Goal: Task Accomplishment & Management: Complete application form

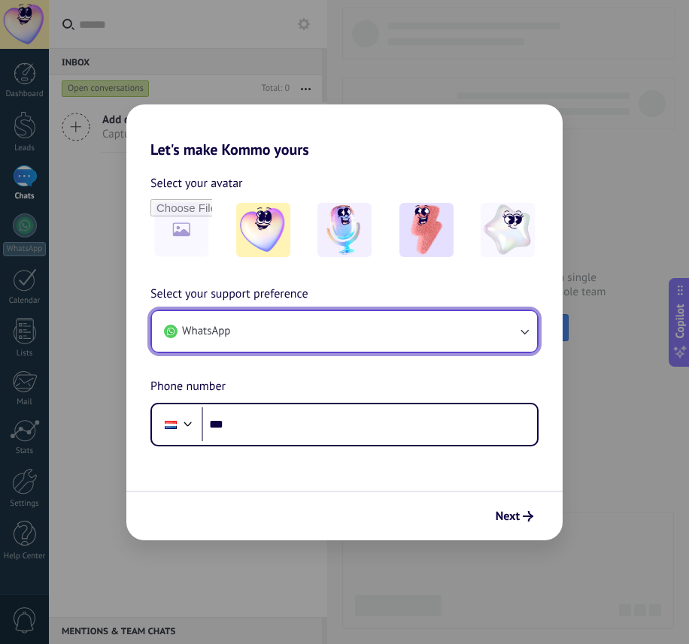
click at [252, 331] on button "WhatsApp" at bounding box center [344, 331] width 385 height 41
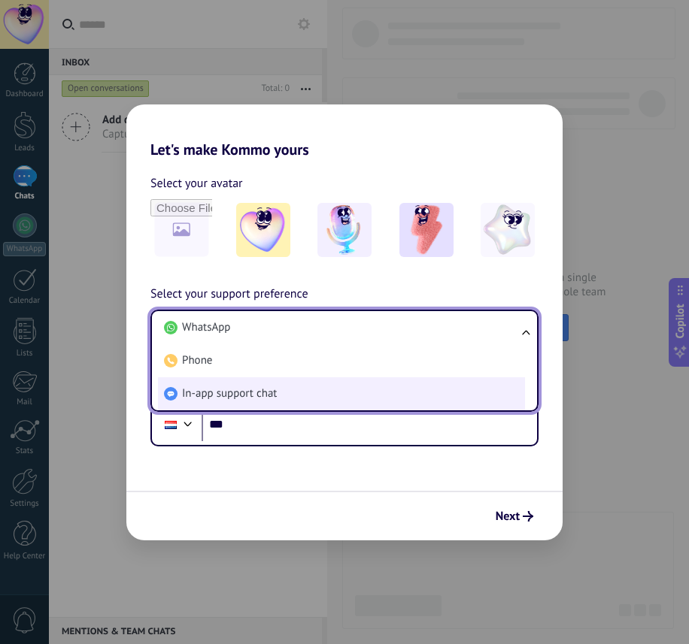
click at [255, 395] on span "In-app support chat" at bounding box center [229, 393] width 95 height 15
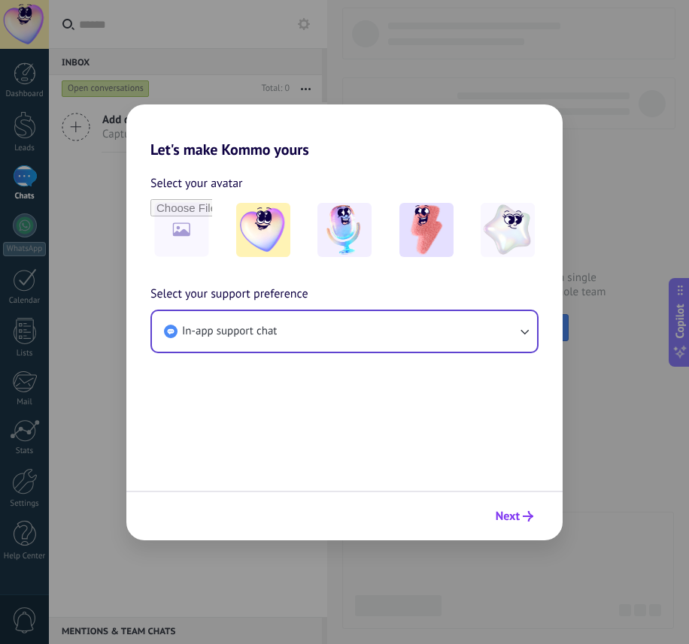
click at [510, 512] on span "Next" at bounding box center [507, 516] width 24 height 11
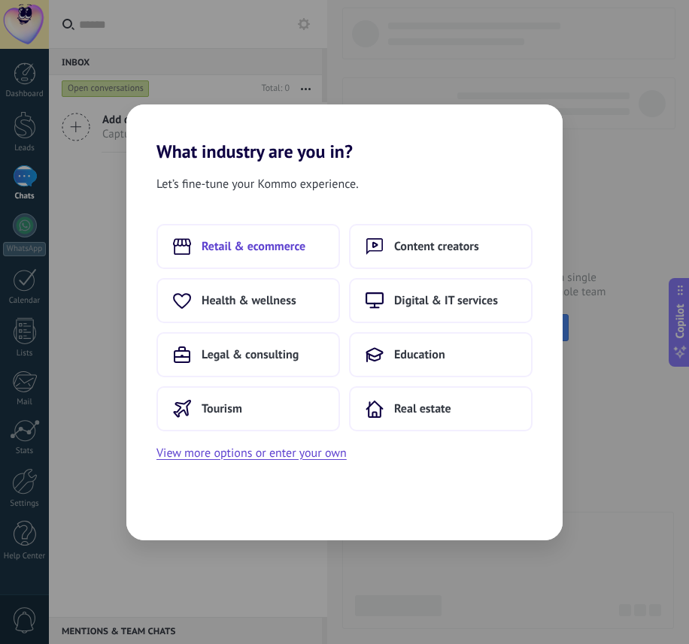
click at [259, 251] on span "Retail & ecommerce" at bounding box center [253, 246] width 104 height 15
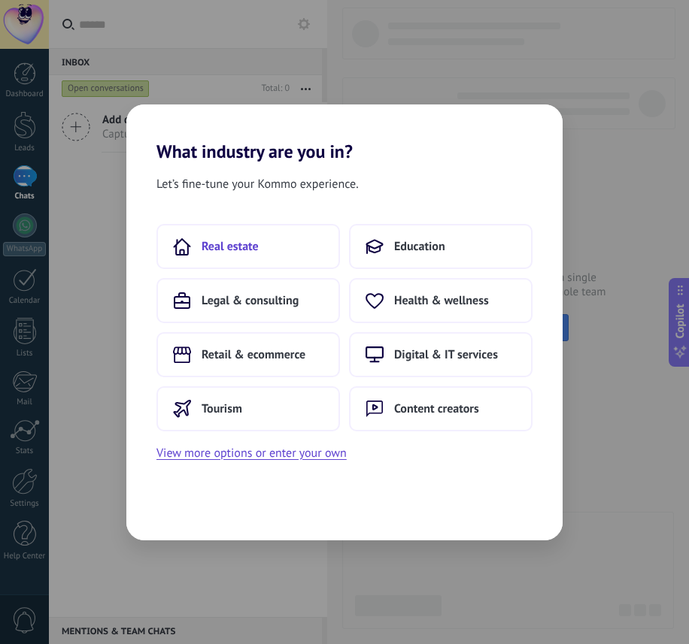
click at [226, 248] on span "Real estate" at bounding box center [229, 246] width 57 height 15
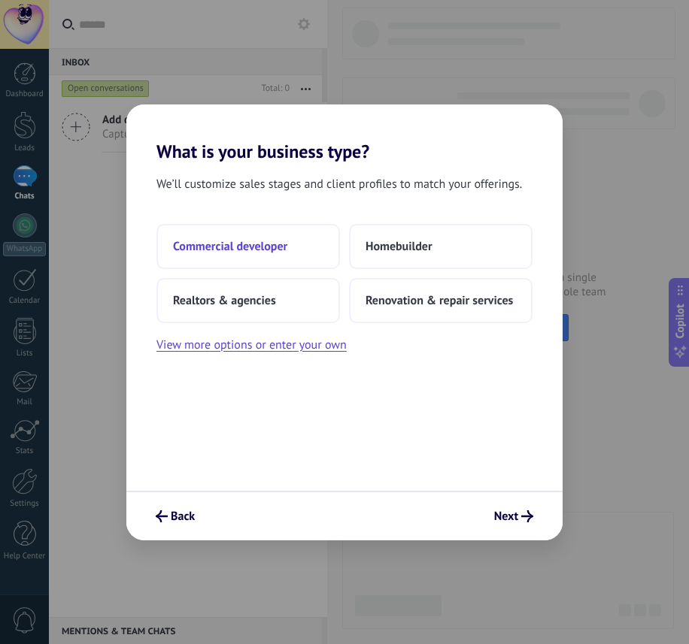
click at [219, 247] on span "Commercial developer" at bounding box center [230, 246] width 114 height 15
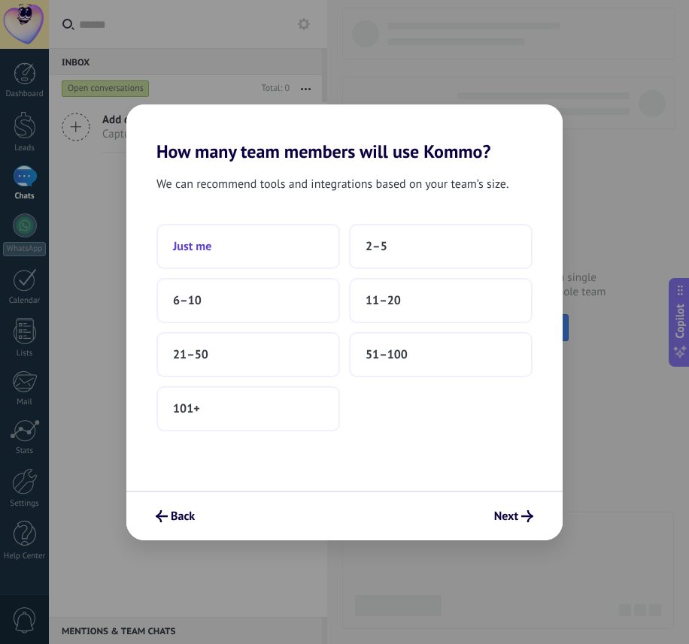
click at [205, 248] on span "Just me" at bounding box center [192, 246] width 38 height 15
